Goal: Find contact information: Find contact information

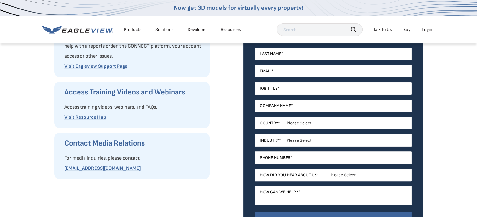
scroll to position [189, 0]
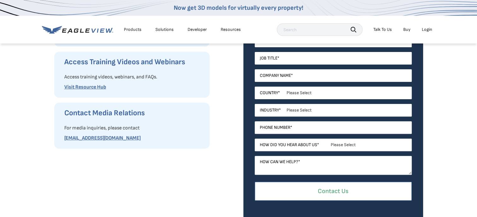
click at [331, 187] on input "Contact Us" at bounding box center [333, 191] width 157 height 19
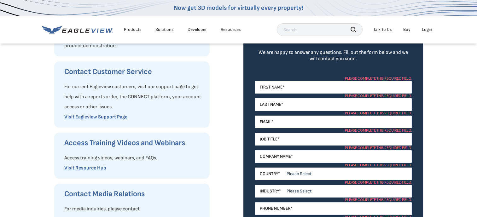
scroll to position [0, 0]
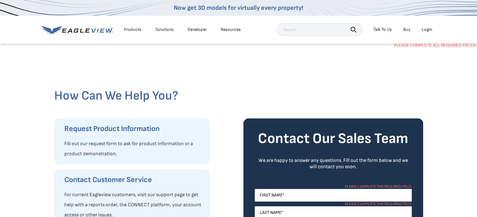
click at [387, 29] on div "Talk To Us" at bounding box center [382, 30] width 19 height 6
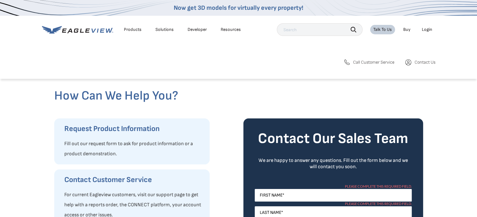
click at [368, 63] on span "Call Customer Service" at bounding box center [373, 63] width 41 height 6
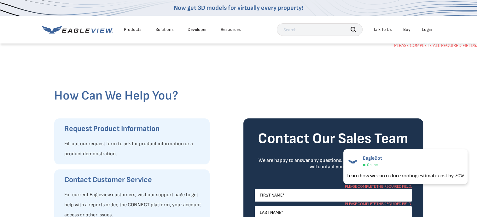
click at [353, 71] on div at bounding box center [238, 65] width 369 height 45
click at [385, 28] on div "Talk To Us" at bounding box center [382, 30] width 19 height 6
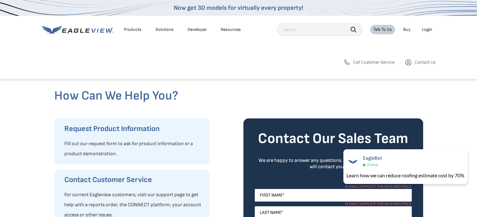
click at [414, 61] on link "Contact Us" at bounding box center [420, 63] width 31 height 8
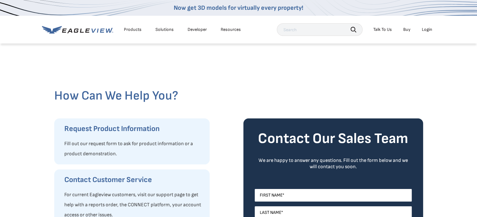
click at [381, 30] on div "Talk To Us" at bounding box center [382, 30] width 19 height 6
click at [374, 62] on span "Call Customer Service" at bounding box center [373, 63] width 41 height 6
click at [347, 56] on div at bounding box center [238, 65] width 369 height 45
